Goal: Task Accomplishment & Management: Complete application form

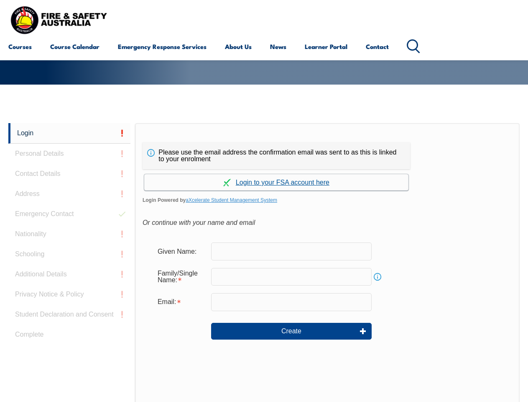
scroll to position [130, 0]
click at [264, 136] on div "Please use the email address the confirmation email was sent to as this is link…" at bounding box center [327, 298] width 385 height 351
click at [264, 262] on form "Given Name: Family/Single Name: Info Email: Create" at bounding box center [328, 297] width 370 height 126
click at [69, 133] on link "Login" at bounding box center [69, 133] width 122 height 21
click at [69, 154] on div "Login Personal Details Contact Details Address Emergency Contact Nationality Sc…" at bounding box center [71, 332] width 127 height 418
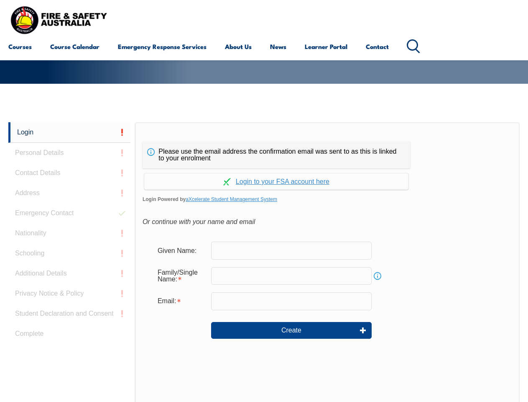
click at [69, 174] on div "Login Personal Details Contact Details Address Emergency Contact Nationality Sc…" at bounding box center [71, 331] width 127 height 418
click at [69, 194] on div "Login Personal Details Contact Details Address Emergency Contact Nationality Sc…" at bounding box center [71, 331] width 127 height 418
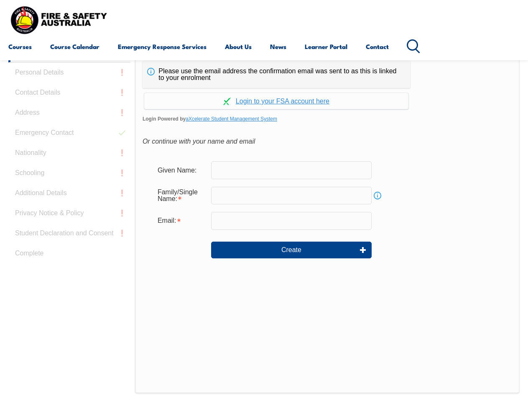
click at [69, 214] on div "Login Personal Details Contact Details Address Emergency Contact Nationality Sc…" at bounding box center [71, 251] width 127 height 418
click at [69, 234] on div "Login Personal Details Contact Details Address Emergency Contact Nationality Sc…" at bounding box center [71, 251] width 127 height 418
click at [69, 254] on div "Login Personal Details Contact Details Address Emergency Contact Nationality Sc…" at bounding box center [71, 251] width 127 height 418
click at [69, 274] on div "Login Personal Details Contact Details Address Emergency Contact Nationality Sc…" at bounding box center [71, 251] width 127 height 418
